Goal: Information Seeking & Learning: Learn about a topic

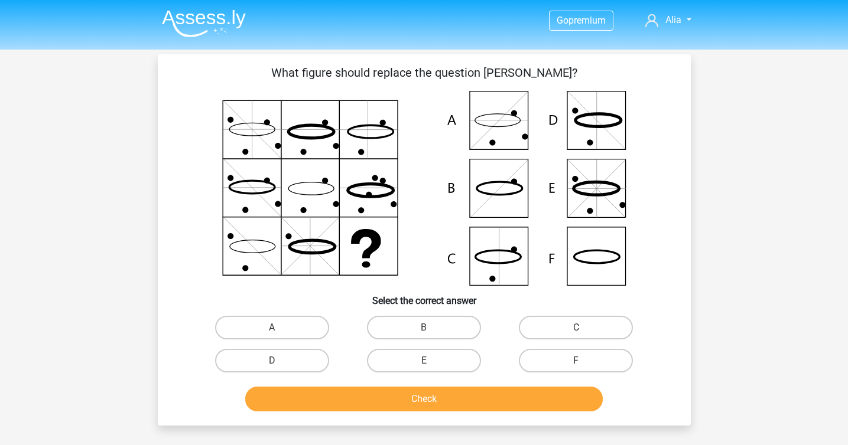
click at [513, 117] on icon at bounding box center [424, 188] width 476 height 195
click at [306, 318] on label "A" at bounding box center [272, 328] width 114 height 24
click at [279, 328] on input "A" at bounding box center [276, 332] width 8 height 8
radio input "true"
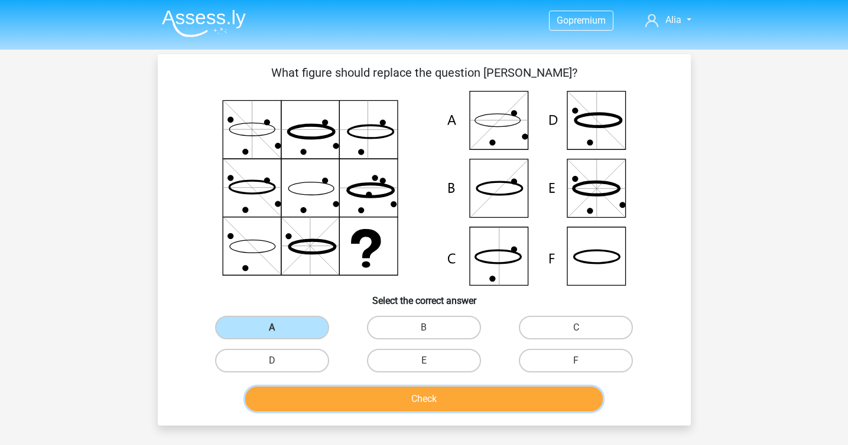
click at [371, 395] on button "Check" at bounding box center [423, 399] width 357 height 25
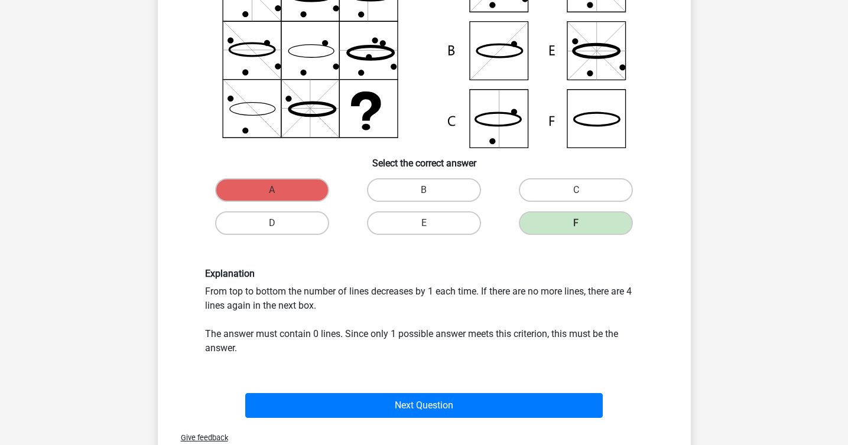
scroll to position [158, 0]
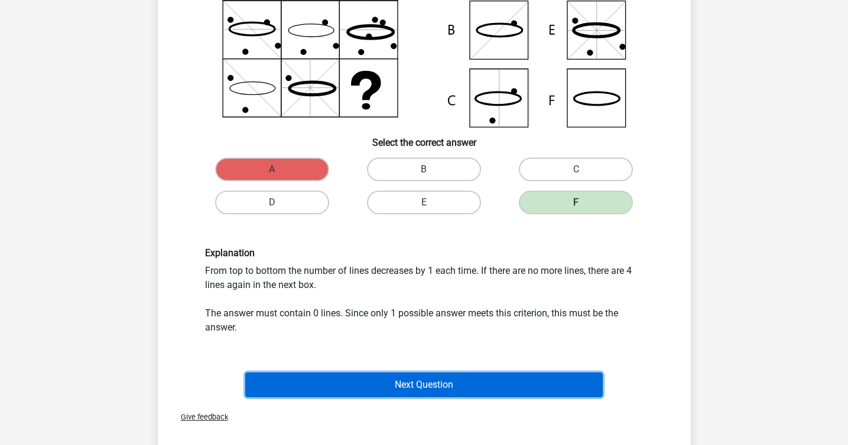
click at [348, 388] on button "Next Question" at bounding box center [423, 385] width 357 height 25
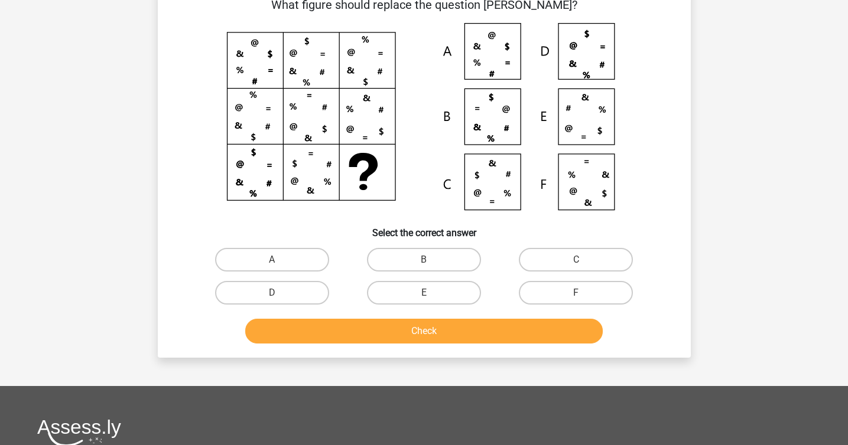
scroll to position [54, 0]
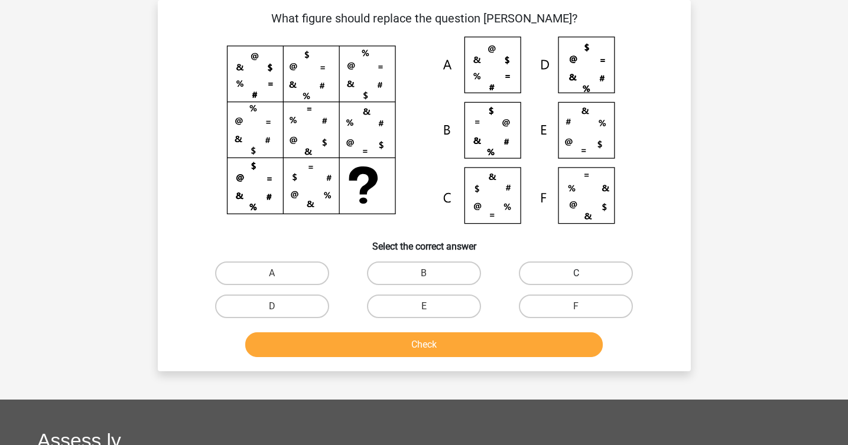
click at [564, 267] on label "C" at bounding box center [576, 274] width 114 height 24
click at [576, 274] on input "C" at bounding box center [580, 278] width 8 height 8
radio input "true"
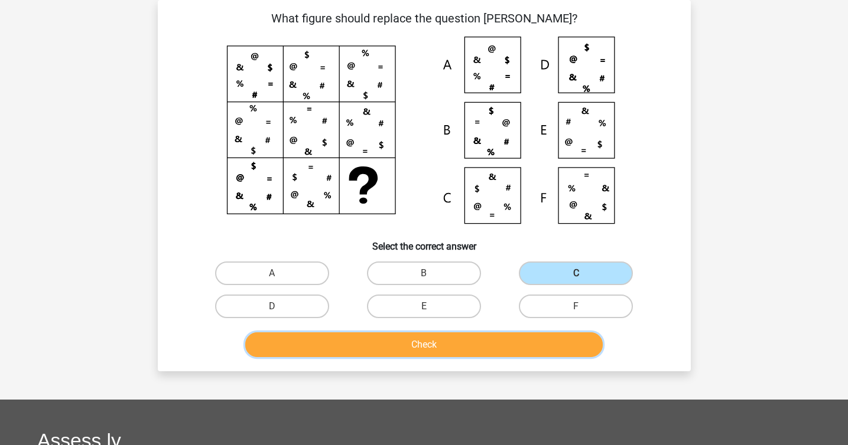
click at [487, 350] on button "Check" at bounding box center [423, 345] width 357 height 25
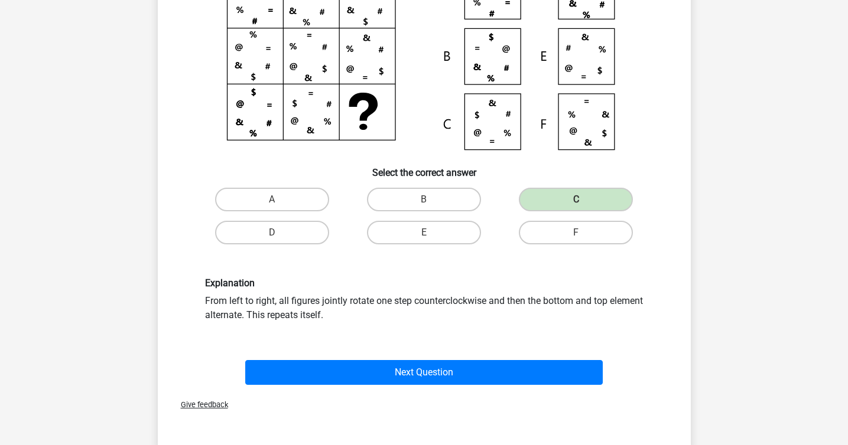
scroll to position [130, 0]
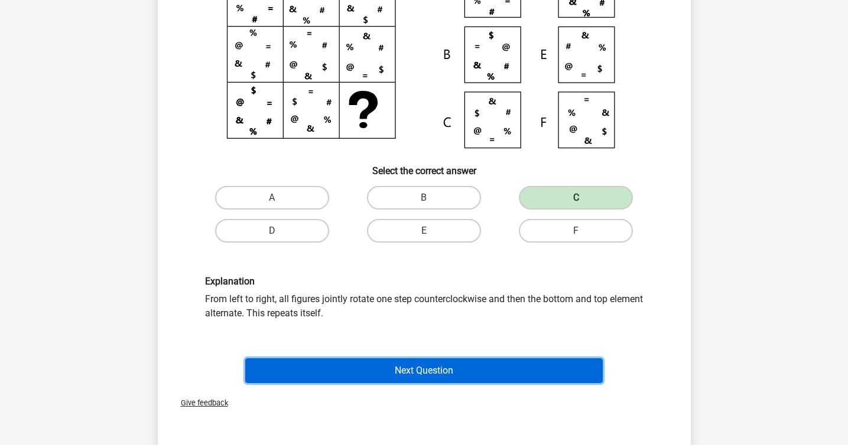
click at [479, 374] on button "Next Question" at bounding box center [423, 371] width 357 height 25
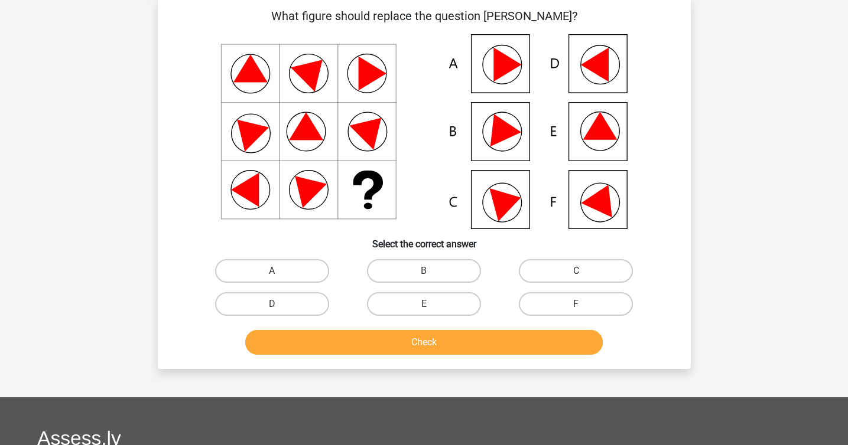
scroll to position [54, 0]
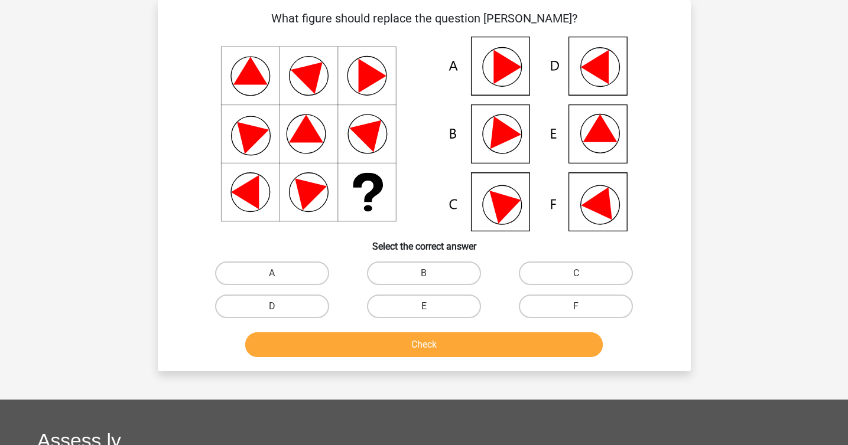
click at [613, 200] on icon at bounding box center [424, 134] width 476 height 195
click at [555, 310] on label "F" at bounding box center [576, 307] width 114 height 24
click at [576, 310] on input "F" at bounding box center [580, 311] width 8 height 8
radio input "true"
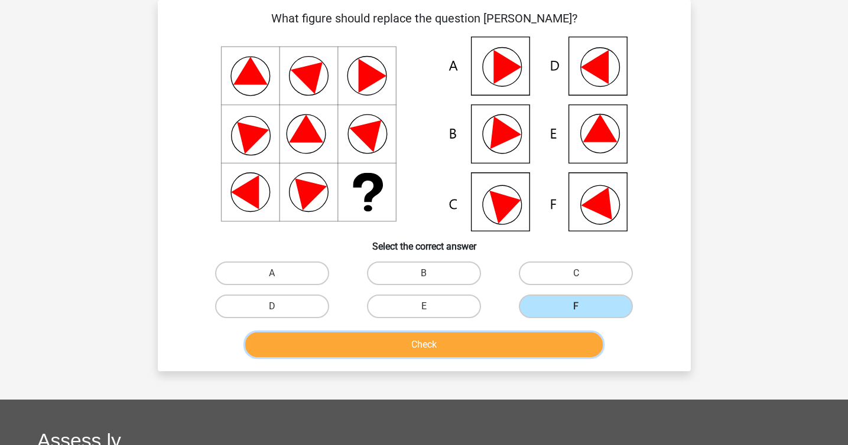
click at [489, 354] on button "Check" at bounding box center [423, 345] width 357 height 25
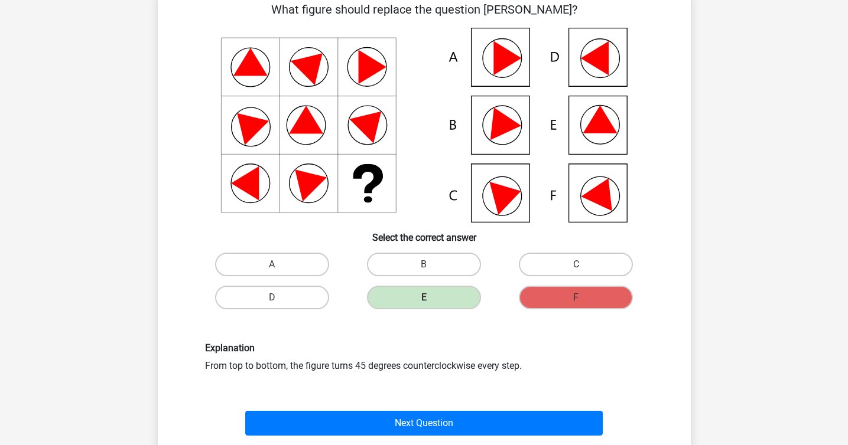
scroll to position [64, 0]
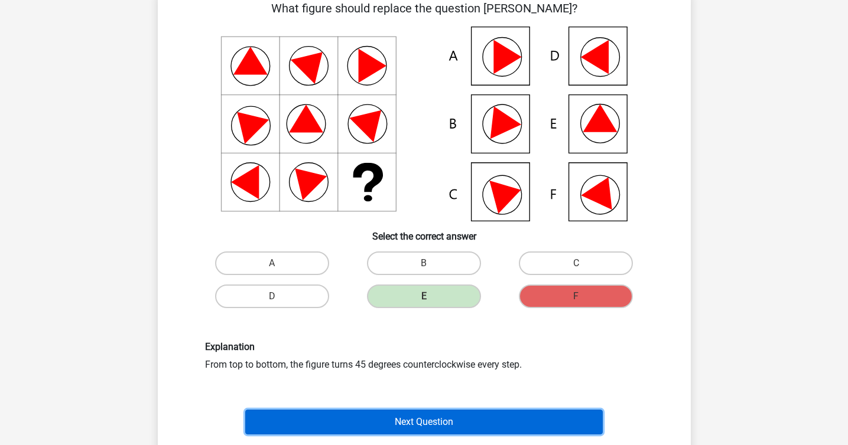
click at [527, 425] on button "Next Question" at bounding box center [423, 422] width 357 height 25
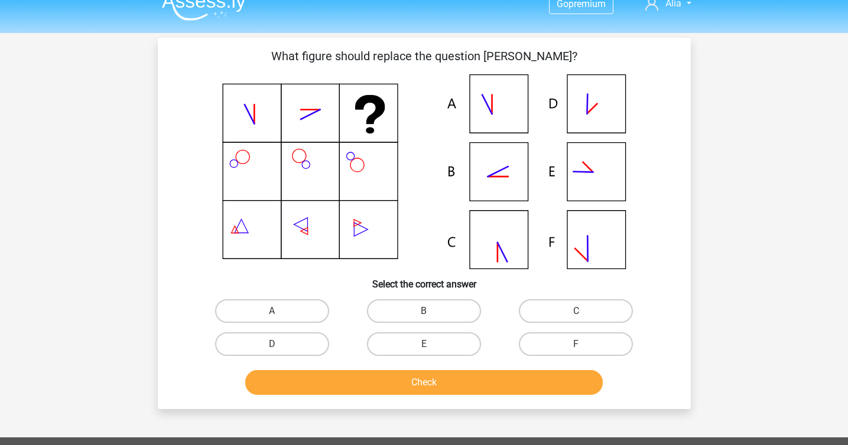
scroll to position [0, 0]
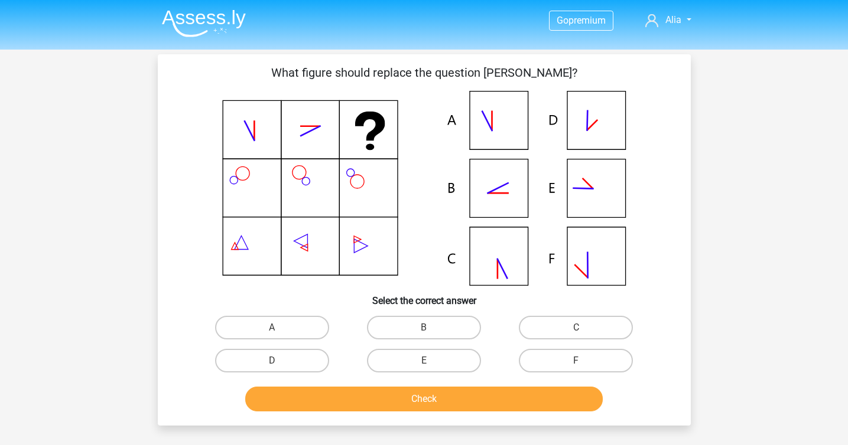
click at [508, 177] on icon at bounding box center [424, 188] width 476 height 195
click at [421, 337] on label "B" at bounding box center [424, 328] width 114 height 24
click at [424, 336] on input "B" at bounding box center [428, 332] width 8 height 8
radio input "true"
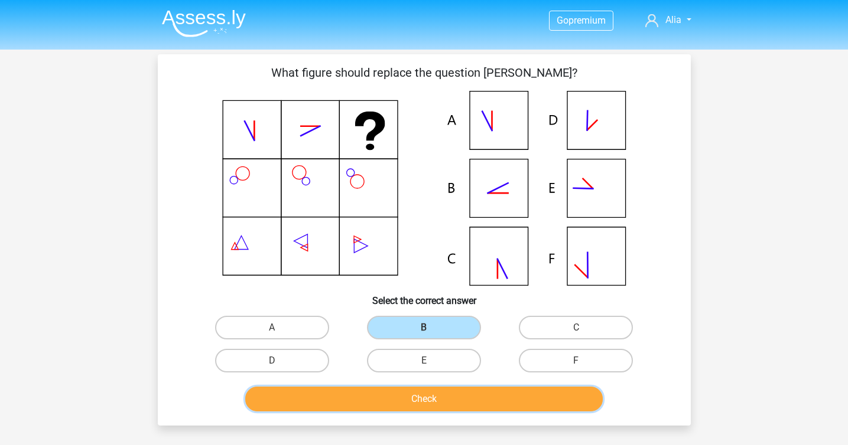
click at [411, 396] on button "Check" at bounding box center [423, 399] width 357 height 25
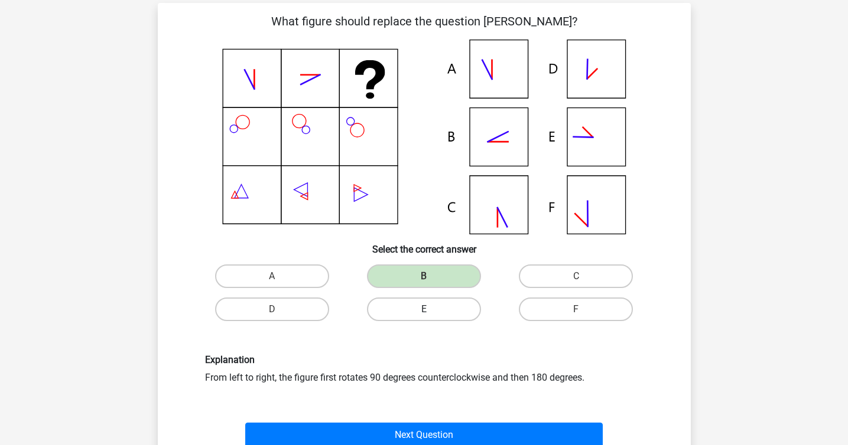
scroll to position [57, 0]
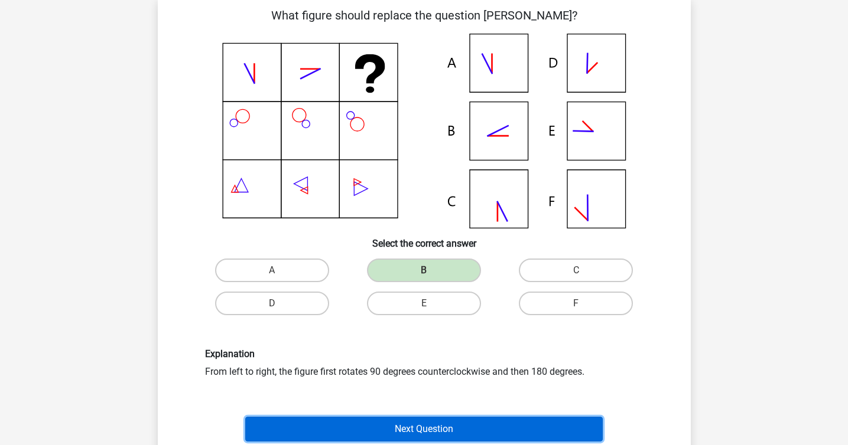
click at [388, 434] on button "Next Question" at bounding box center [423, 429] width 357 height 25
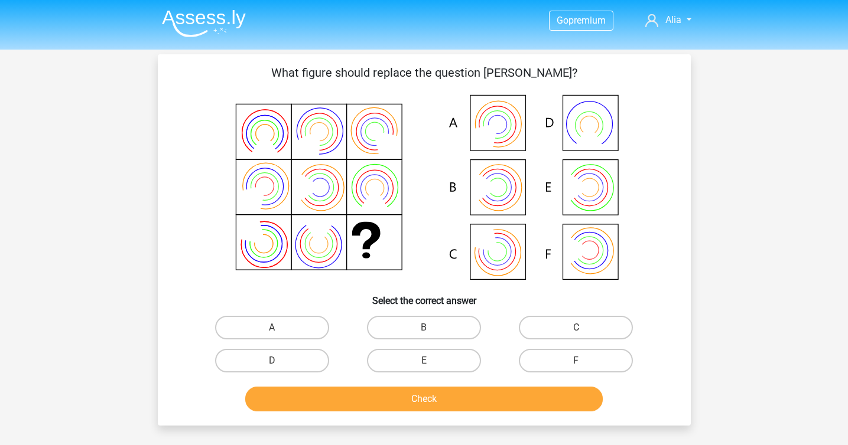
scroll to position [1, 0]
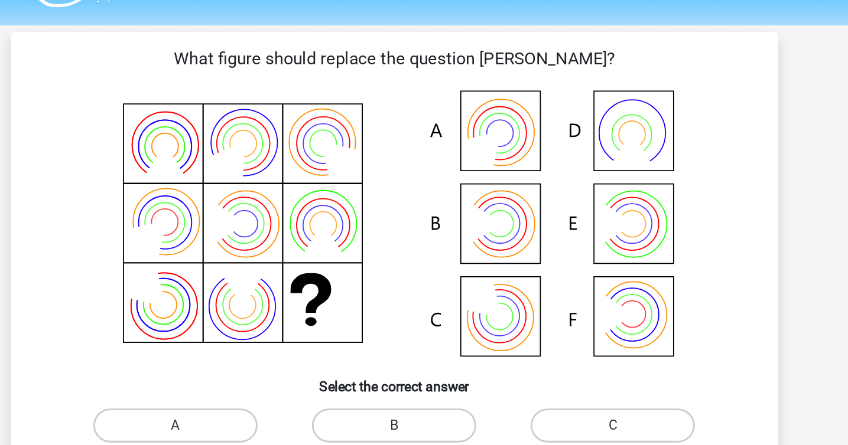
click at [508, 191] on icon at bounding box center [424, 187] width 476 height 195
click at [435, 325] on label "B" at bounding box center [424, 328] width 114 height 24
click at [431, 327] on input "B" at bounding box center [428, 331] width 8 height 8
radio input "true"
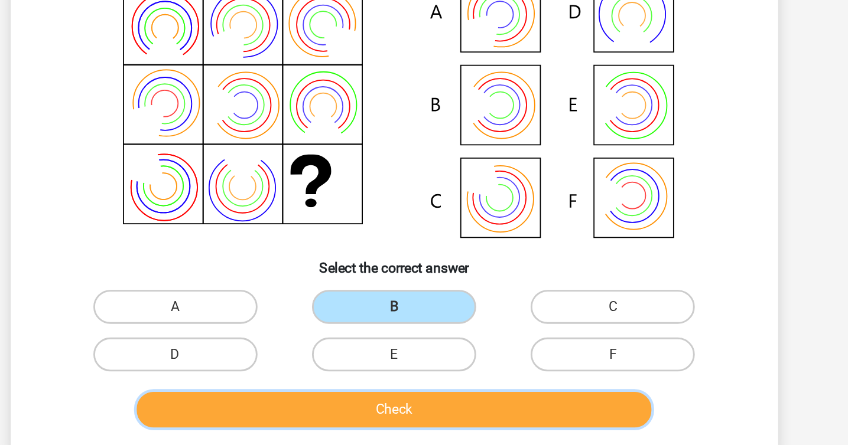
click at [434, 403] on button "Check" at bounding box center [423, 398] width 357 height 25
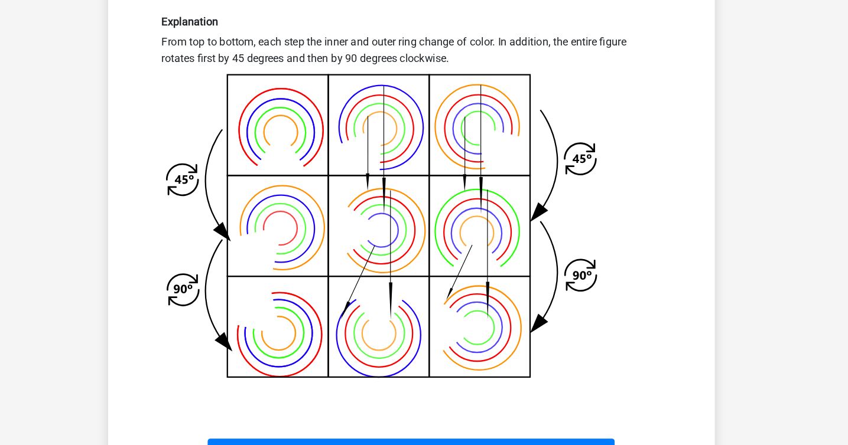
scroll to position [404, 0]
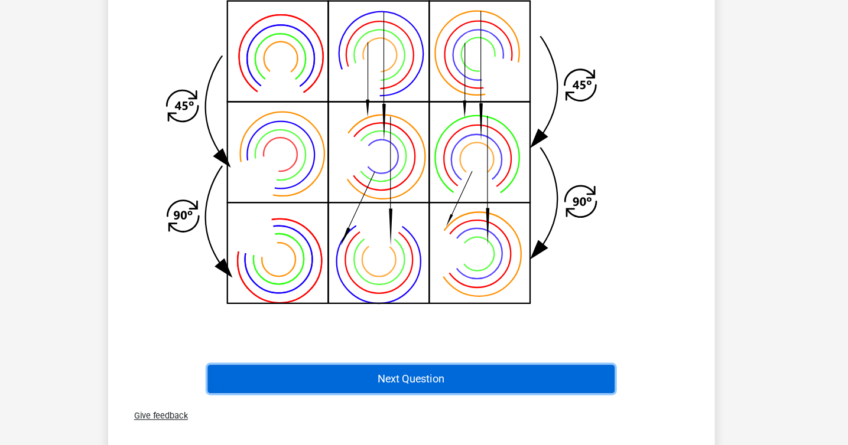
click at [483, 392] on button "Next Question" at bounding box center [423, 387] width 357 height 25
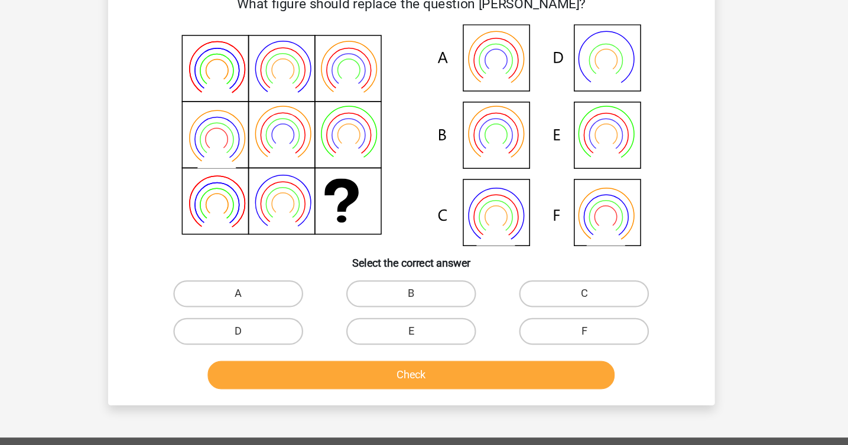
scroll to position [54, 0]
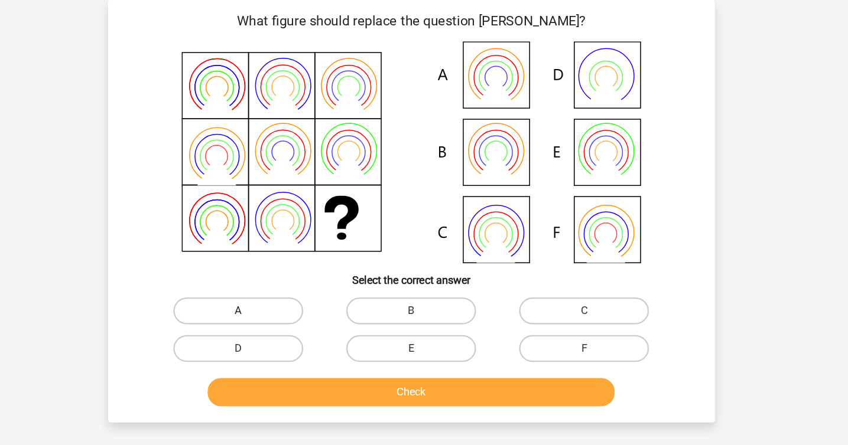
click at [313, 266] on label "A" at bounding box center [272, 274] width 114 height 24
click at [279, 274] on input "A" at bounding box center [276, 278] width 8 height 8
radio input "true"
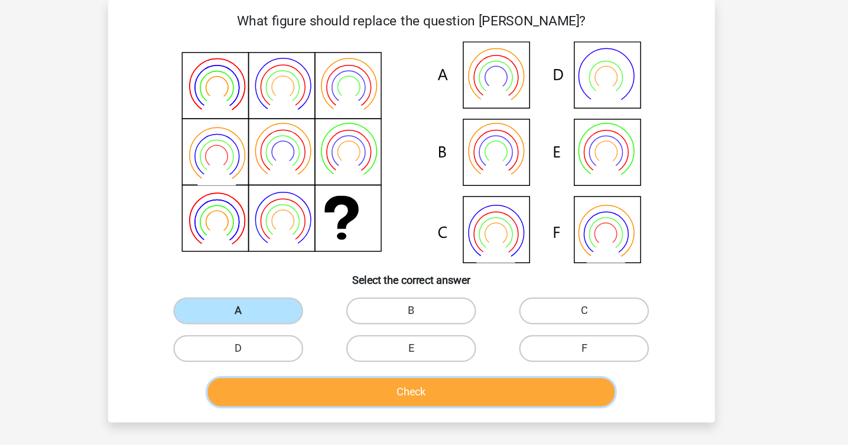
click at [383, 344] on button "Check" at bounding box center [423, 345] width 357 height 25
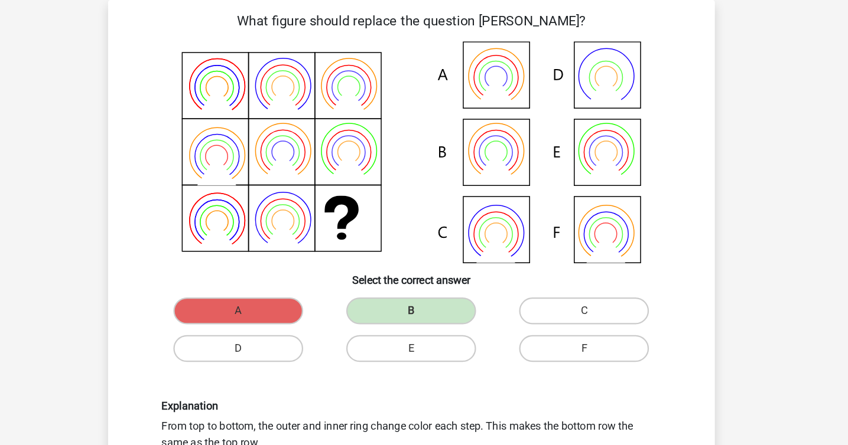
click at [503, 120] on icon at bounding box center [497, 133] width 29 height 29
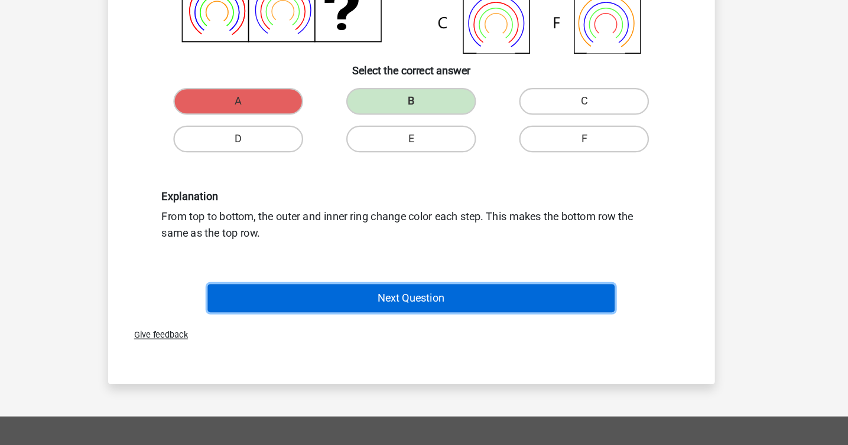
click at [417, 311] on button "Next Question" at bounding box center [423, 316] width 357 height 25
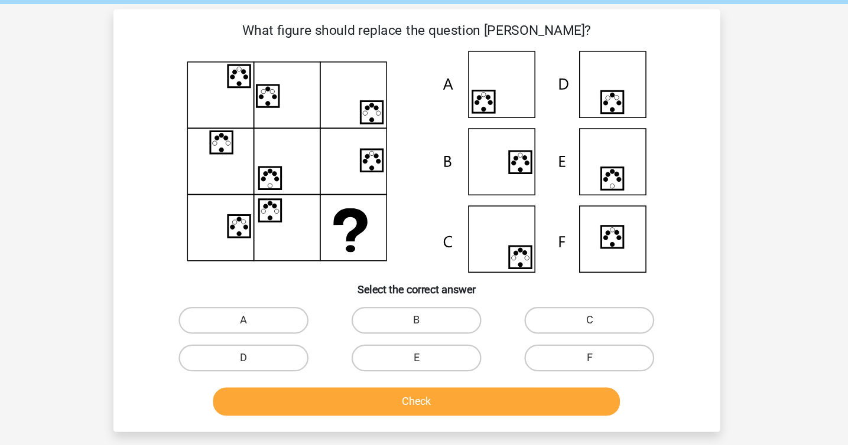
scroll to position [43, 0]
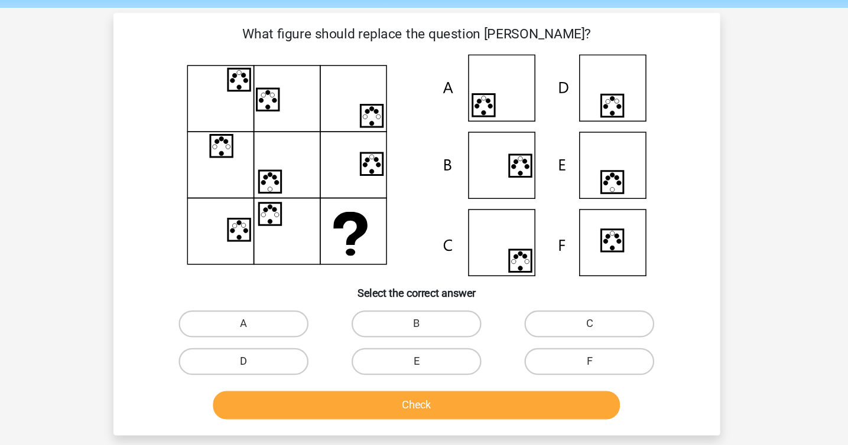
click at [285, 325] on label "D" at bounding box center [272, 318] width 114 height 24
click at [279, 325] on input "D" at bounding box center [276, 322] width 8 height 8
radio input "true"
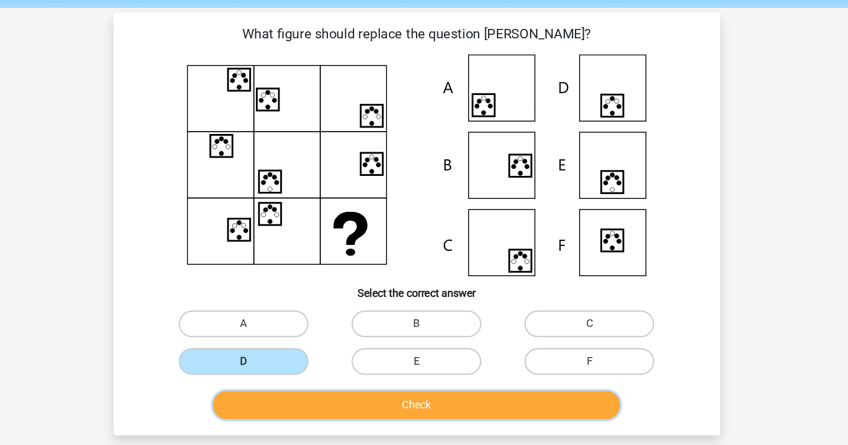
click at [481, 362] on button "Check" at bounding box center [423, 356] width 357 height 25
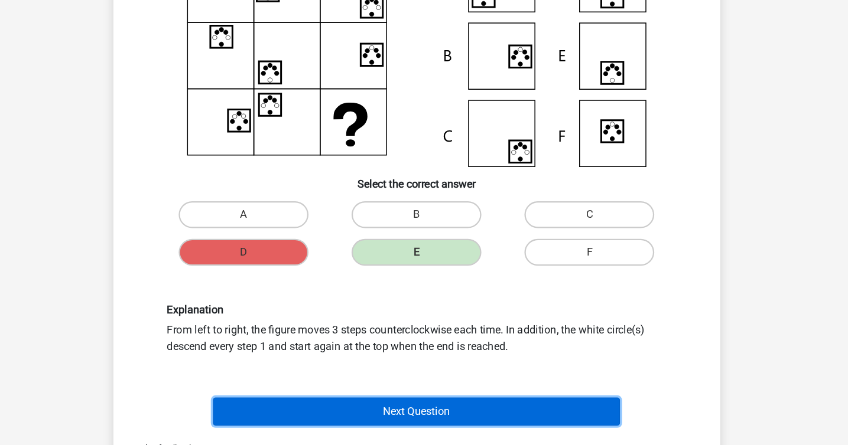
click at [481, 415] on button "Next Question" at bounding box center [423, 416] width 357 height 25
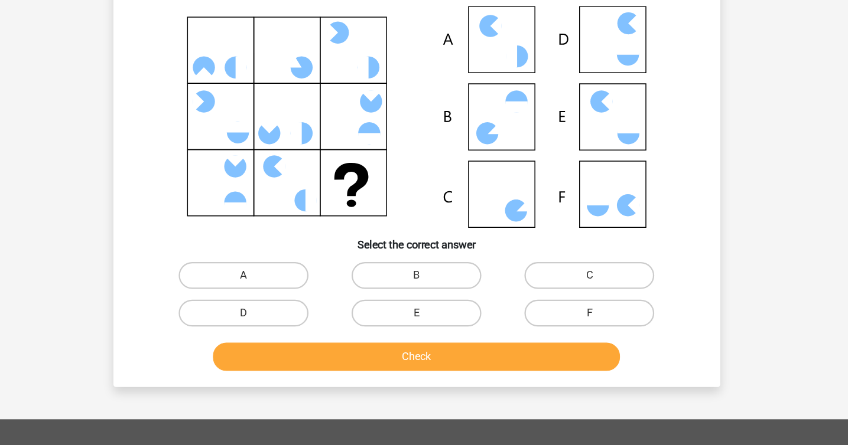
scroll to position [54, 0]
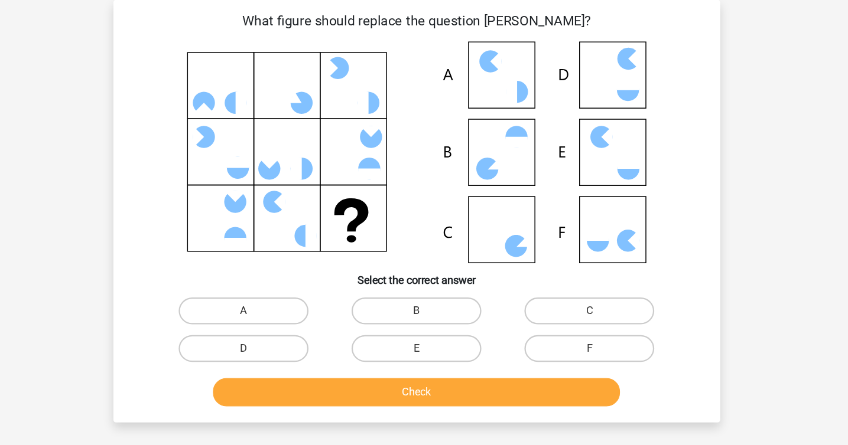
click at [621, 211] on icon at bounding box center [424, 134] width 476 height 195
click at [488, 199] on icon at bounding box center [424, 134] width 476 height 195
click at [571, 268] on label "C" at bounding box center [576, 274] width 114 height 24
click at [576, 274] on input "C" at bounding box center [580, 278] width 8 height 8
radio input "true"
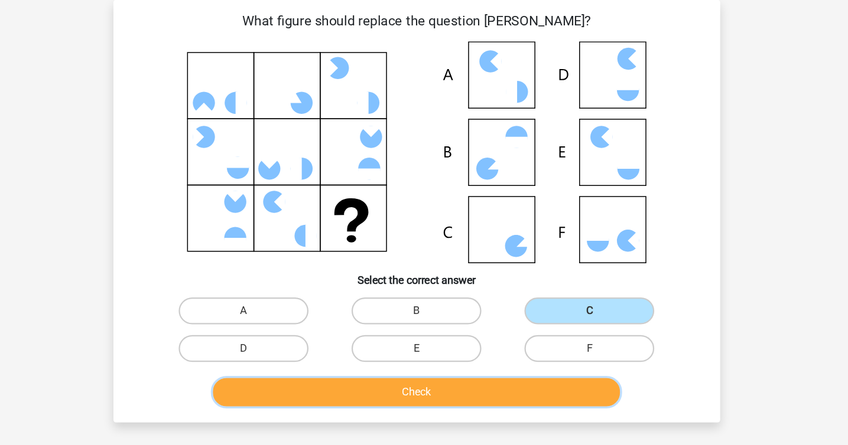
click at [477, 346] on button "Check" at bounding box center [423, 345] width 357 height 25
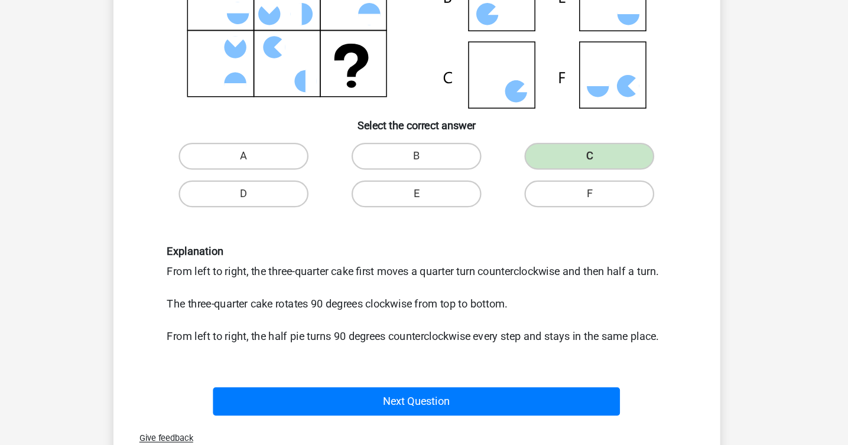
scroll to position [137, 0]
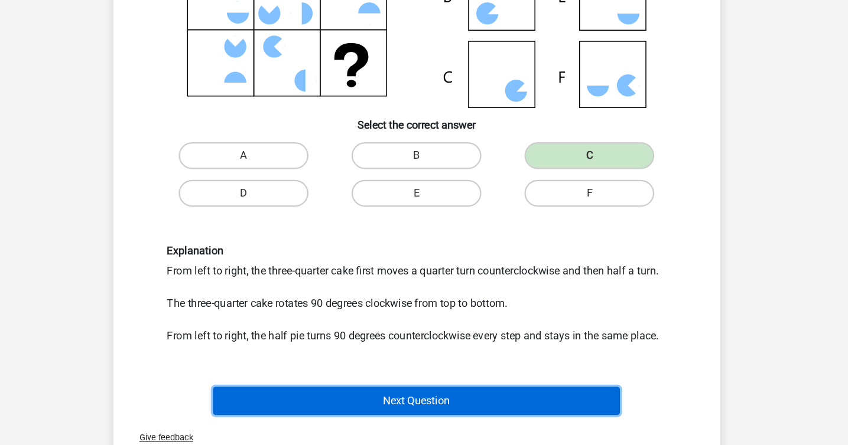
click at [464, 398] on button "Next Question" at bounding box center [423, 406] width 357 height 25
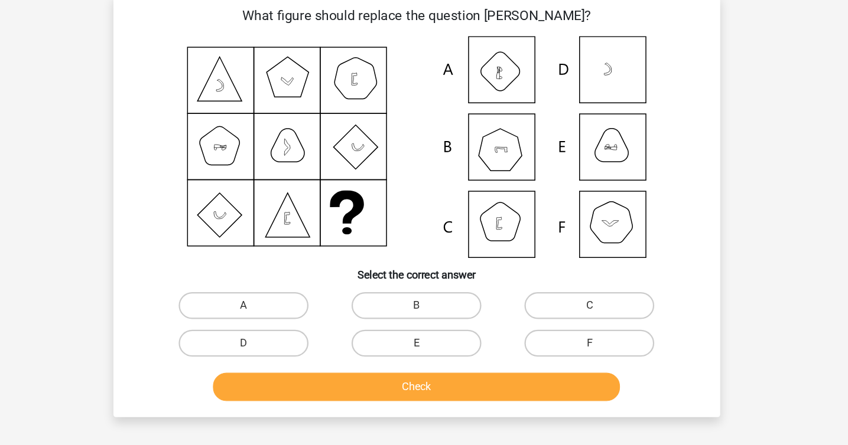
scroll to position [54, 0]
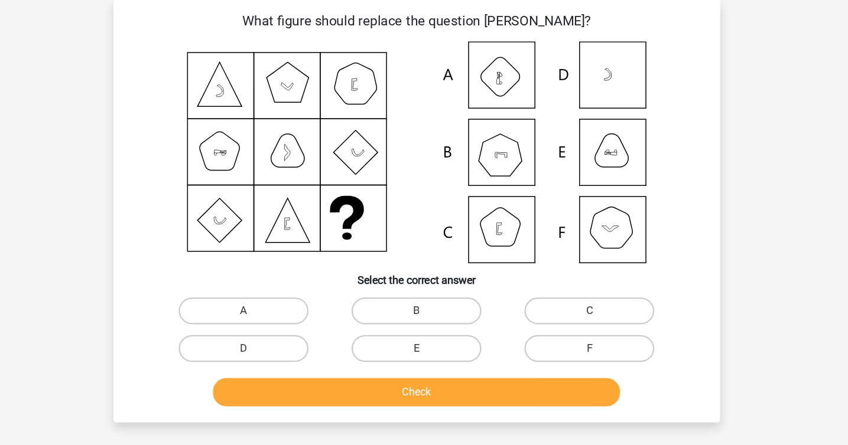
click at [583, 214] on icon at bounding box center [424, 134] width 476 height 195
click at [561, 302] on label "F" at bounding box center [576, 307] width 114 height 24
click at [576, 307] on input "F" at bounding box center [580, 311] width 8 height 8
radio input "true"
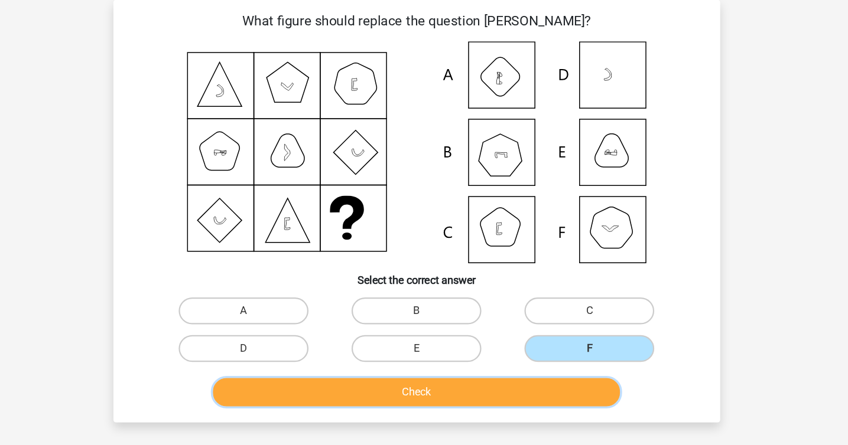
click at [390, 356] on button "Check" at bounding box center [423, 345] width 357 height 25
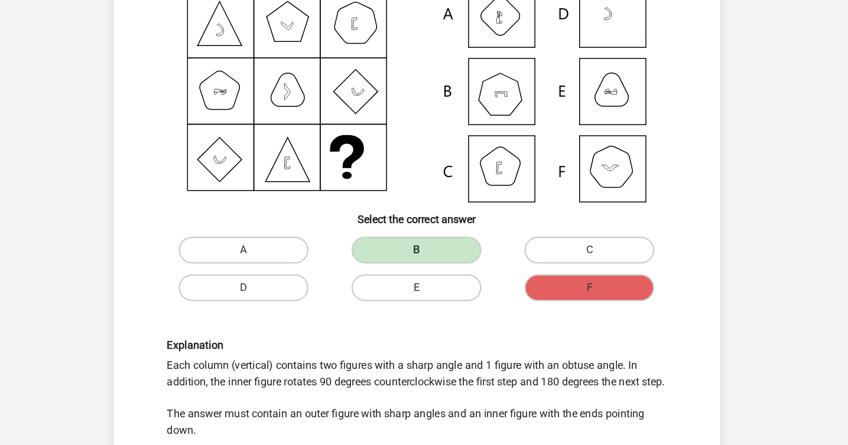
scroll to position [55, 0]
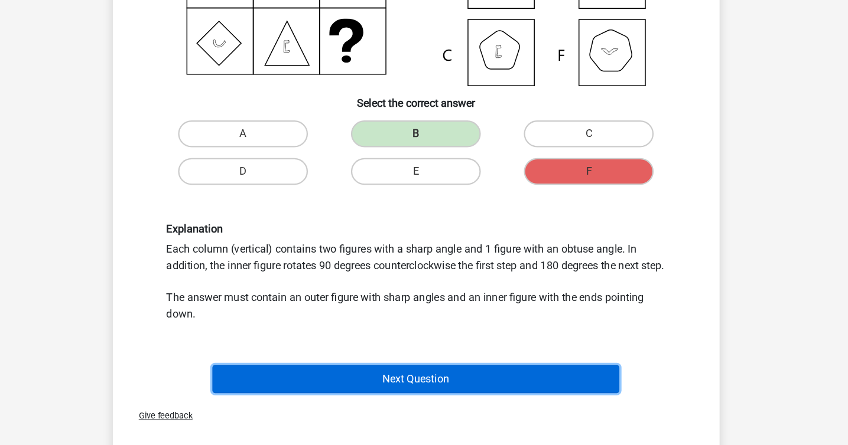
click at [383, 397] on button "Next Question" at bounding box center [423, 385] width 357 height 25
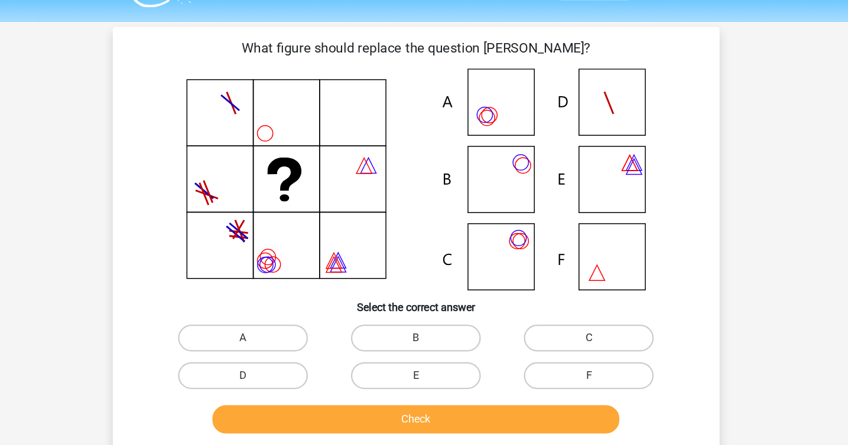
scroll to position [0, 0]
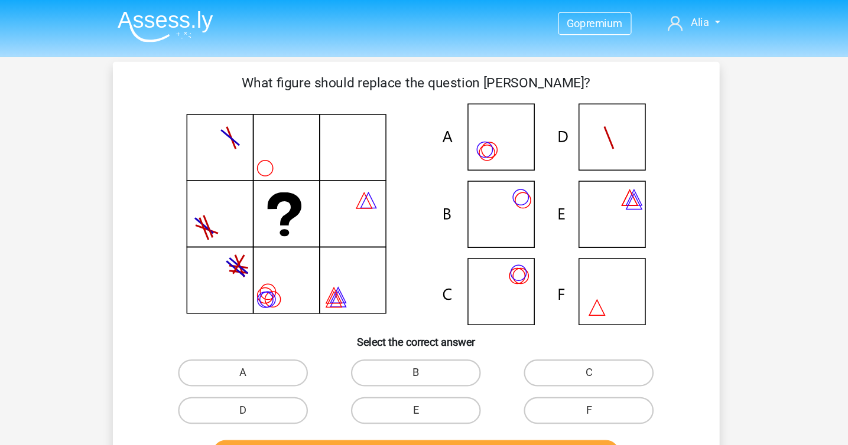
click at [505, 136] on icon at bounding box center [424, 188] width 476 height 195
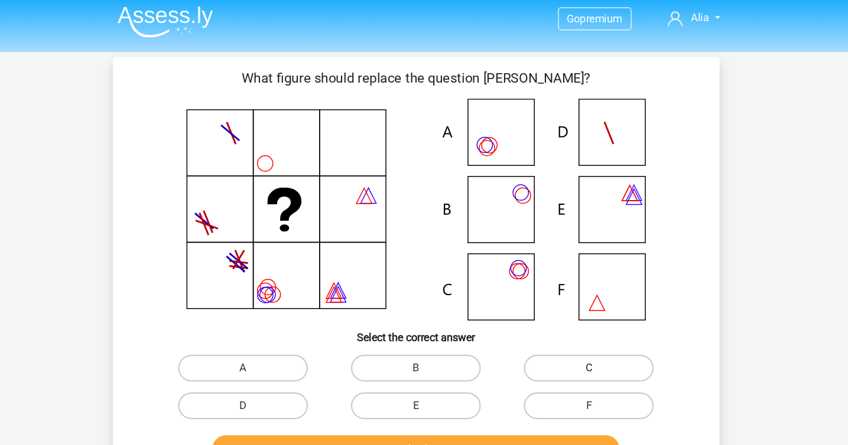
click at [562, 333] on label "C" at bounding box center [576, 328] width 114 height 24
click at [576, 333] on input "C" at bounding box center [580, 332] width 8 height 8
radio input "true"
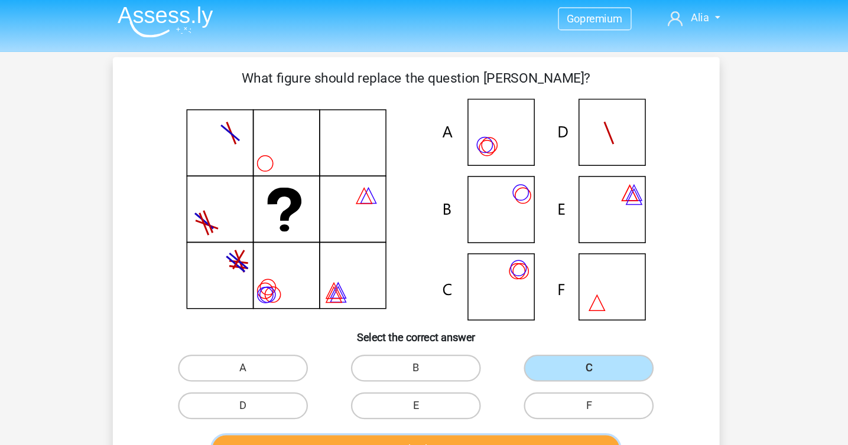
click at [499, 391] on button "Check" at bounding box center [423, 399] width 357 height 25
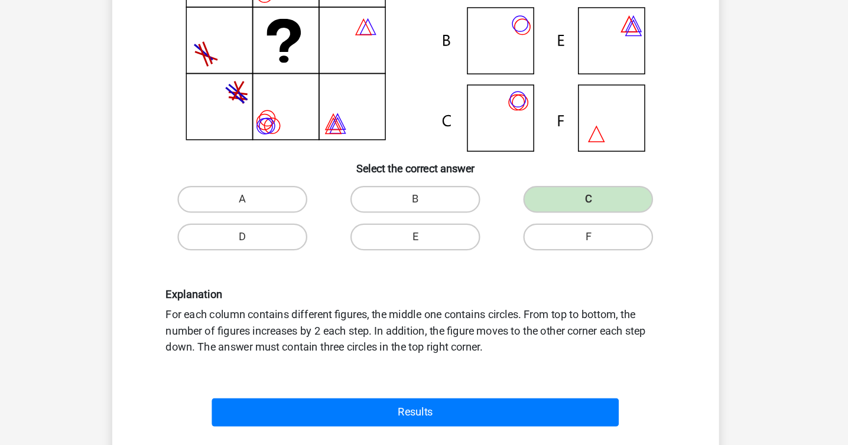
scroll to position [99, 0]
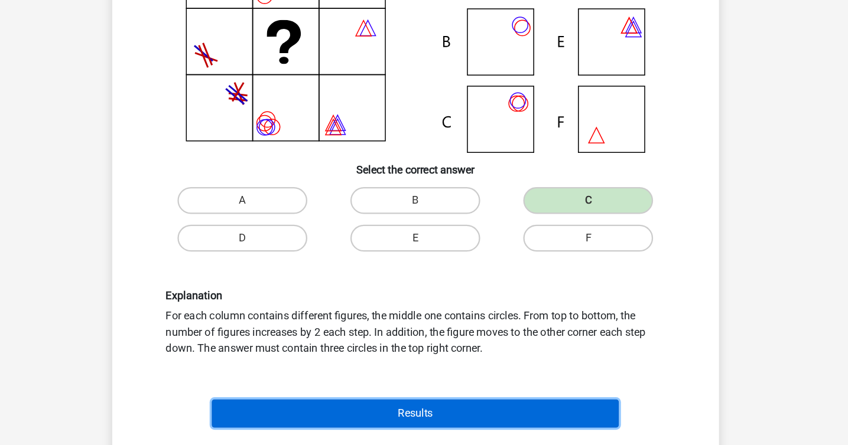
click at [510, 414] on button "Results" at bounding box center [423, 416] width 357 height 25
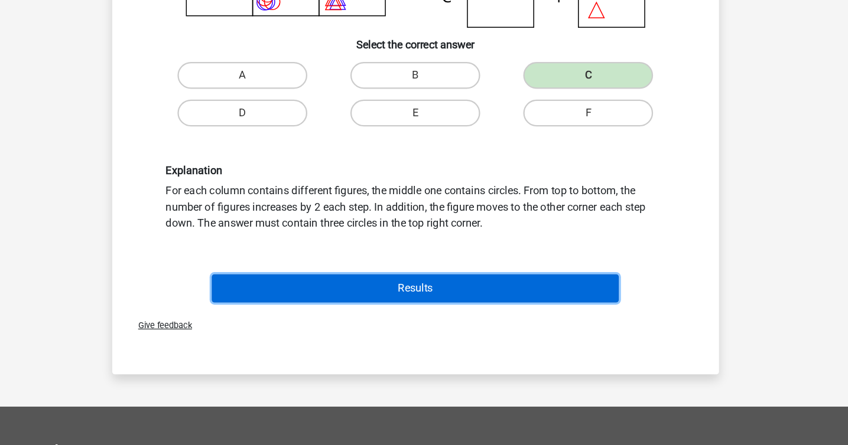
scroll to position [209, 0]
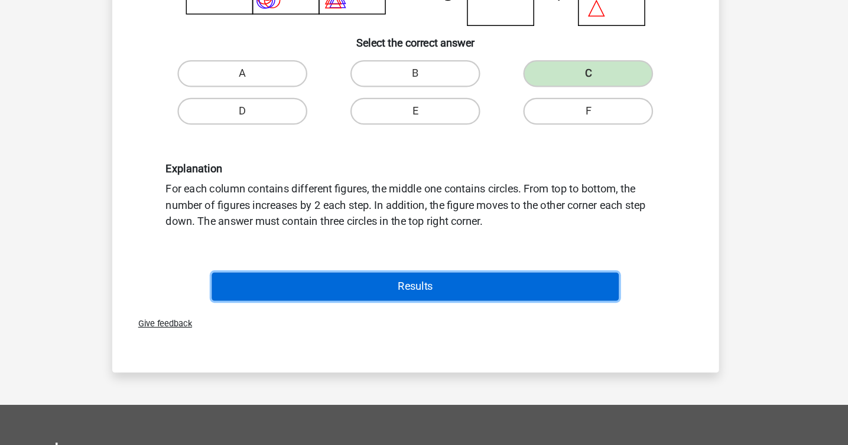
click at [497, 301] on button "Results" at bounding box center [423, 306] width 357 height 25
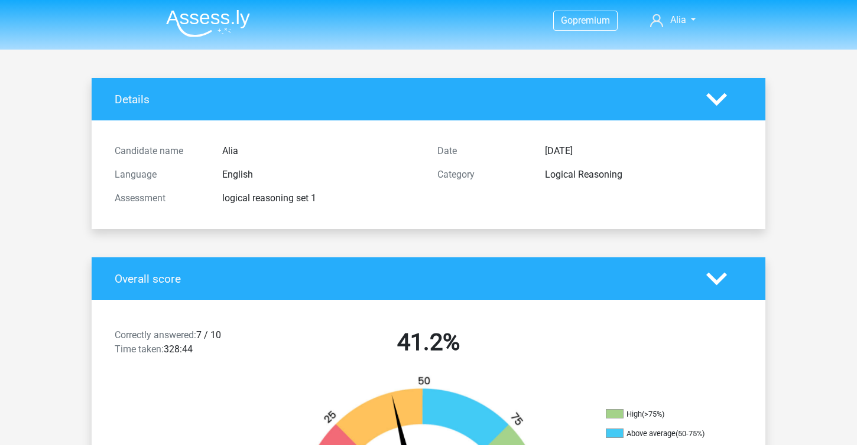
scroll to position [1222, 0]
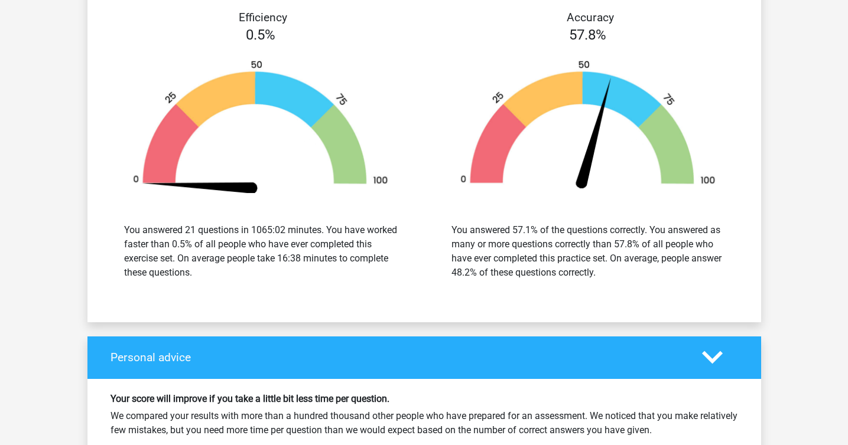
scroll to position [1788, 0]
